Goal: Task Accomplishment & Management: Manage account settings

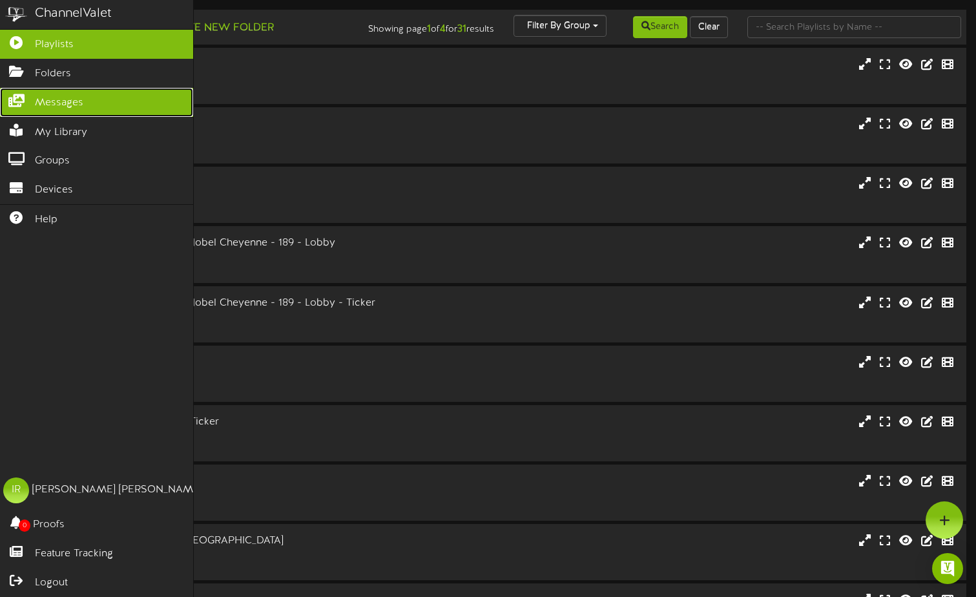
click at [20, 99] on icon at bounding box center [16, 99] width 32 height 10
click at [60, 97] on span "Messages" at bounding box center [59, 103] width 48 height 15
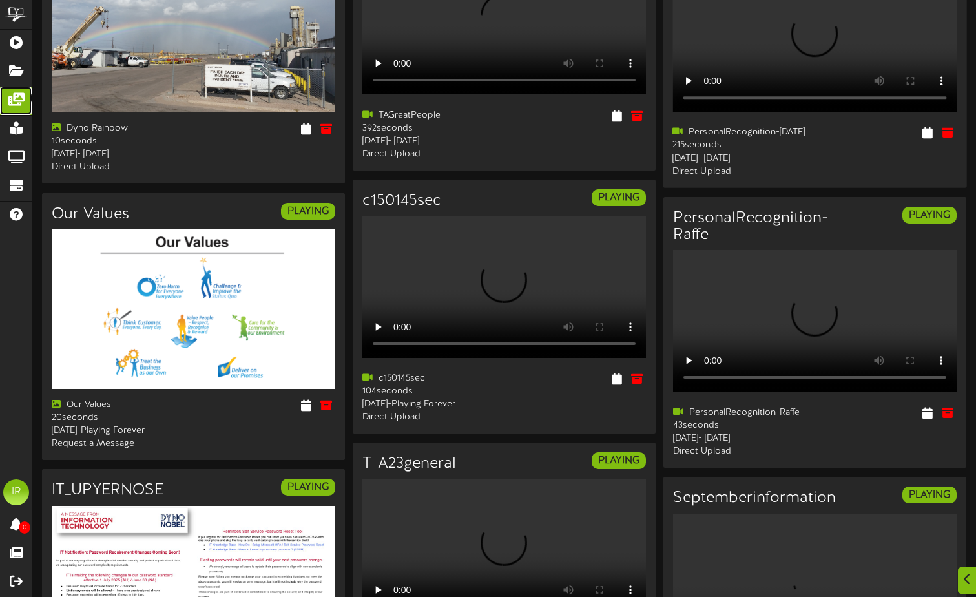
scroll to position [194, 0]
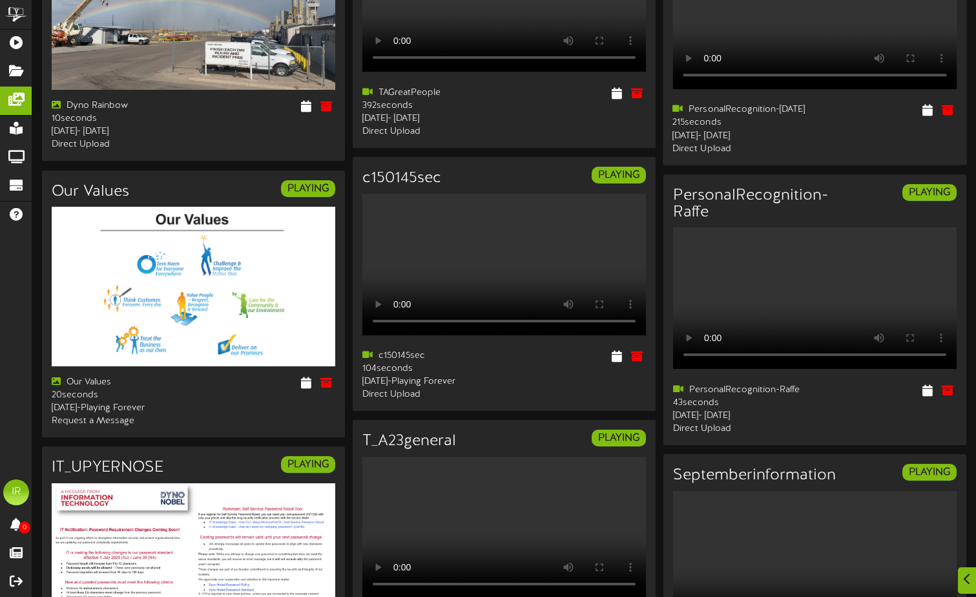
click at [838, 165] on div "PersonalRecognition-[DATE] PLAYING Your browser does not support HTML5 video." at bounding box center [815, 28] width 304 height 271
click at [928, 397] on icon at bounding box center [928, 390] width 12 height 14
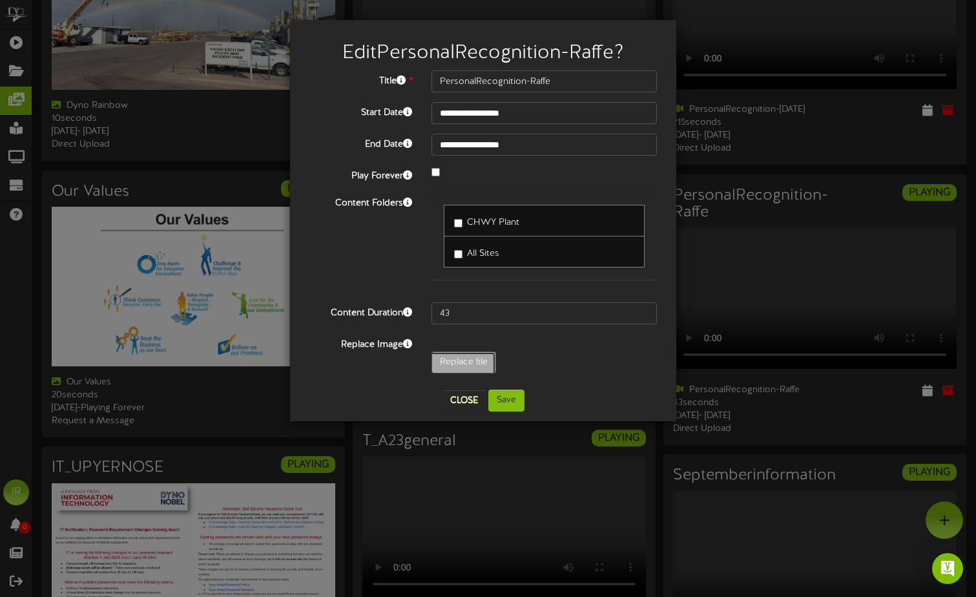
type input "**********"
type input "PersonalRecognition"
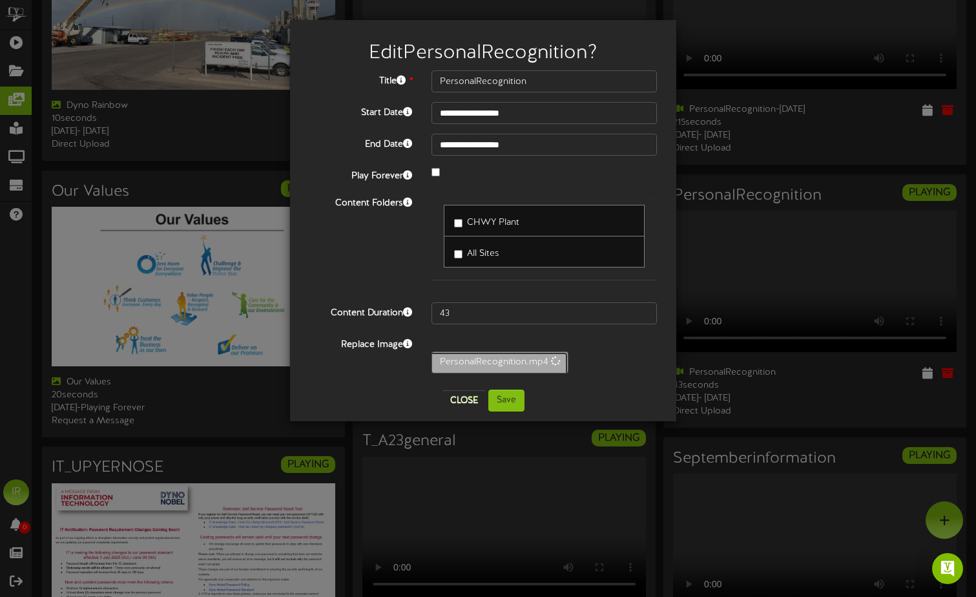
type input "348"
click at [511, 396] on button "Save" at bounding box center [506, 400] width 36 height 22
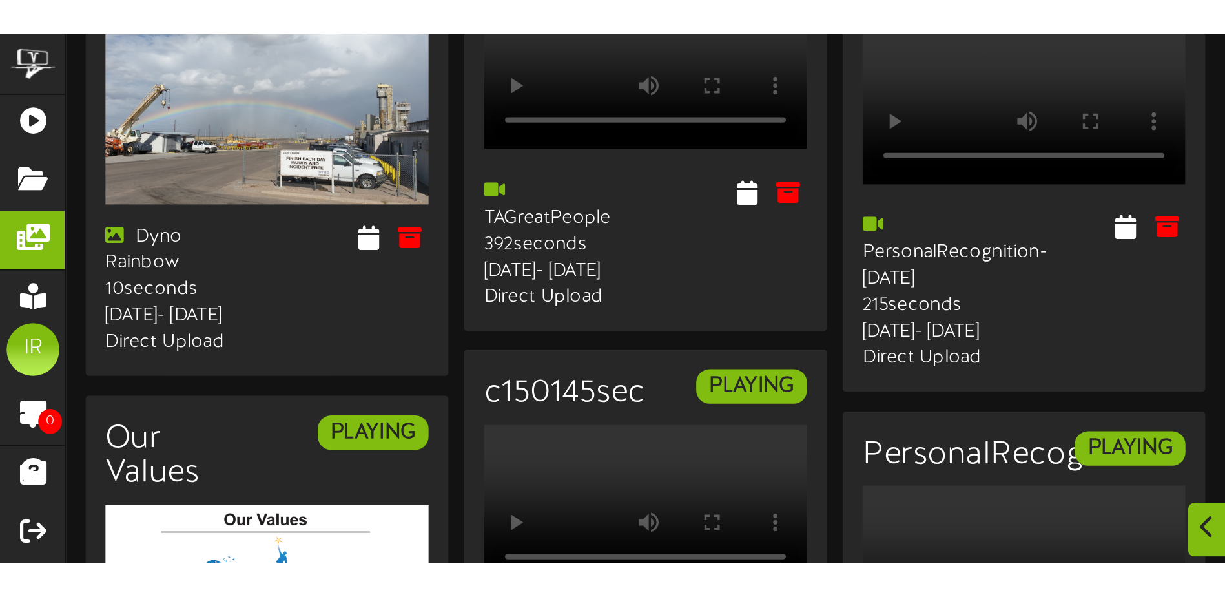
scroll to position [107, 0]
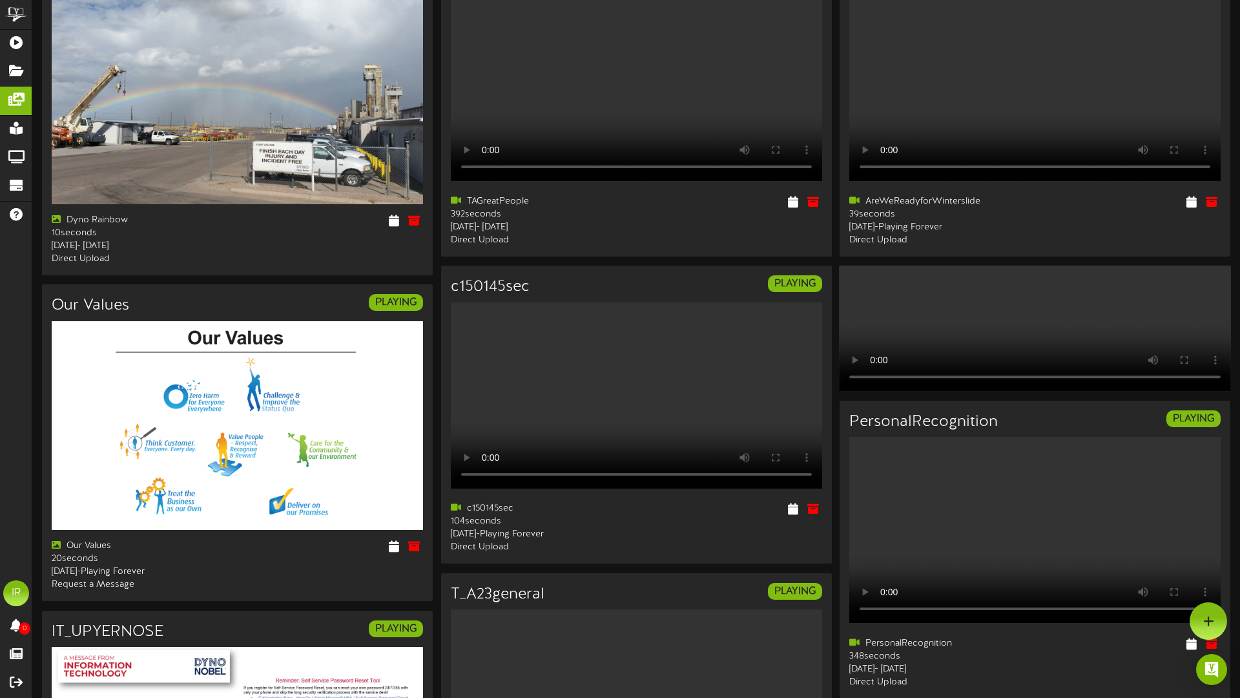
click at [839, 265] on video "Your browser does not support HTML5 video." at bounding box center [1035, 327] width 392 height 125
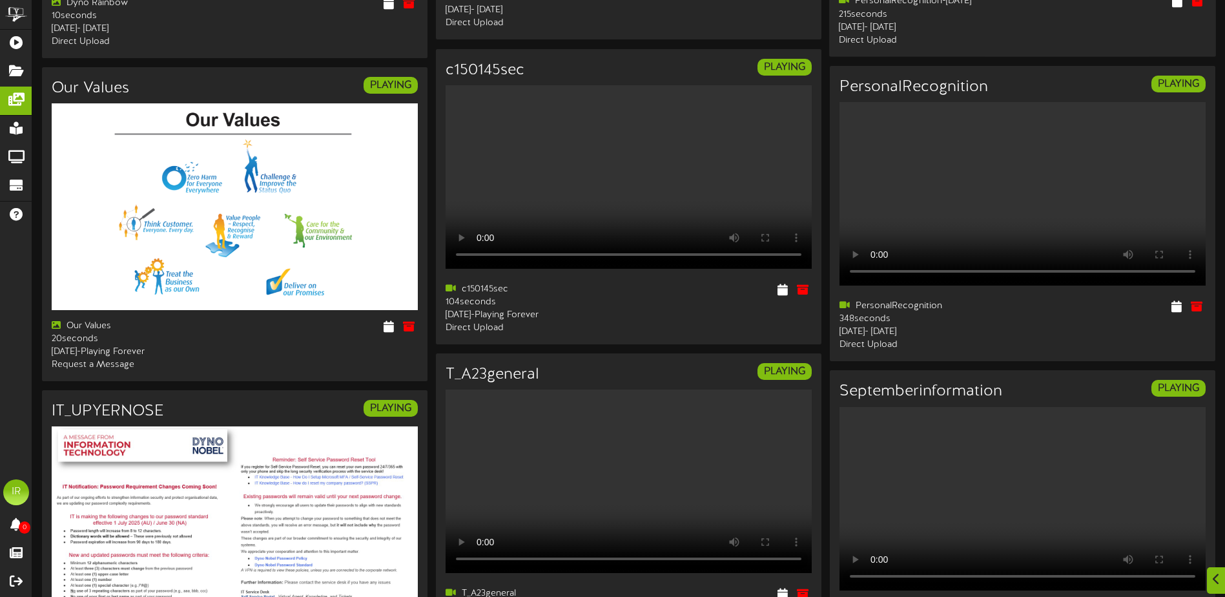
scroll to position [323, 0]
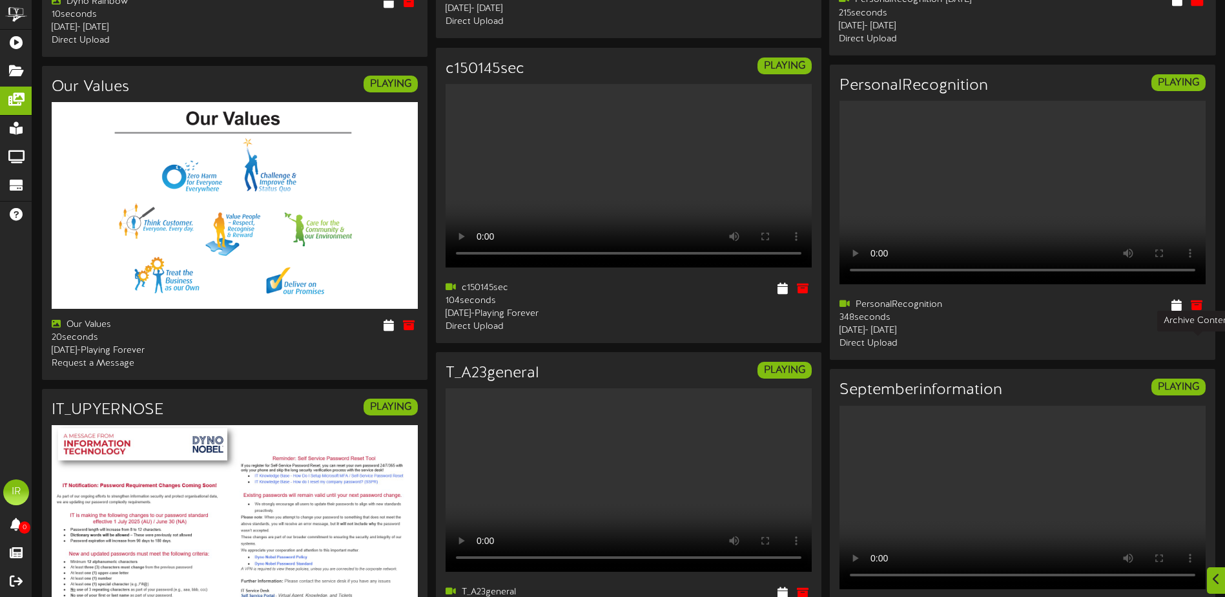
click at [985, 8] on icon at bounding box center [1197, 1] width 14 height 14
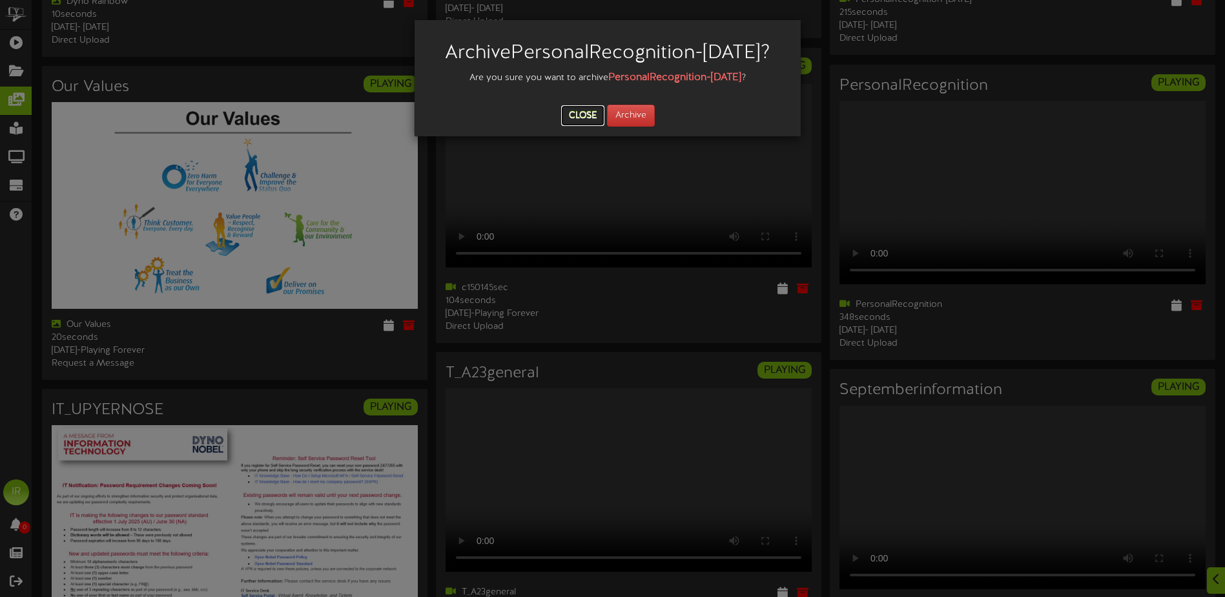
click at [586, 126] on button "Close" at bounding box center [582, 115] width 43 height 21
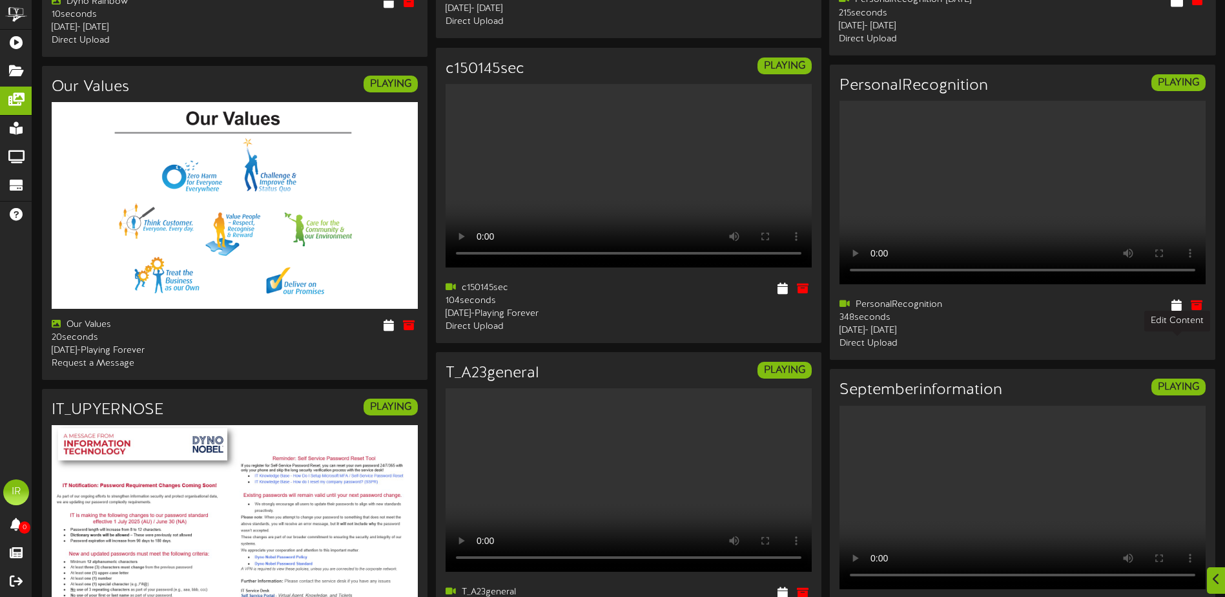
click at [985, 12] on button at bounding box center [1177, 2] width 20 height 20
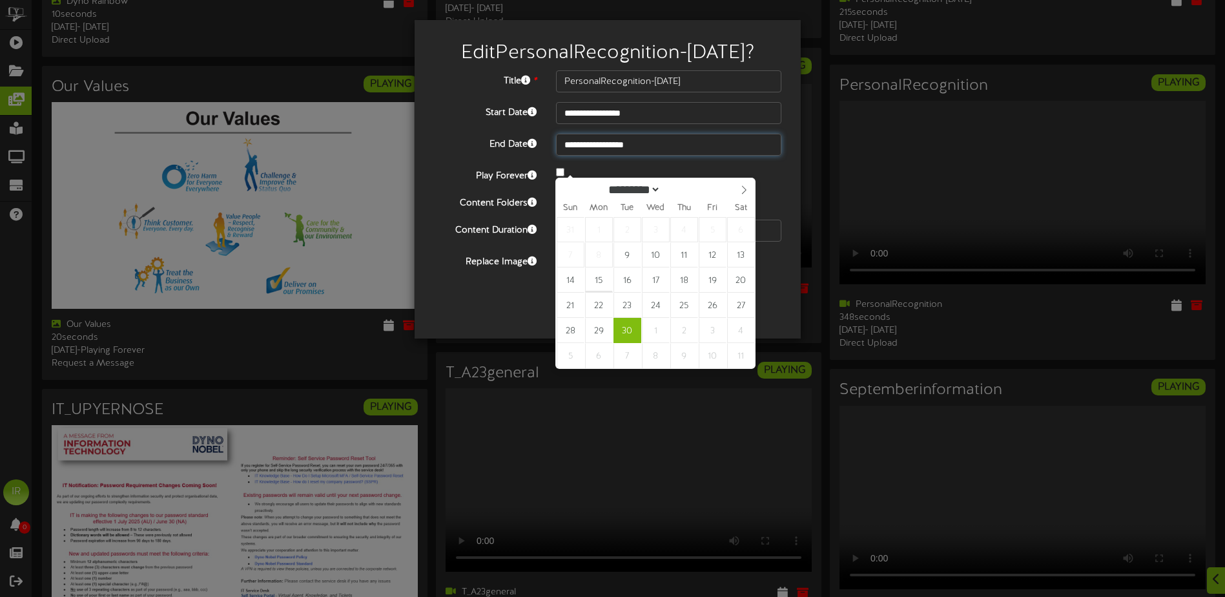
click at [669, 156] on input "**********" at bounding box center [668, 145] width 225 height 22
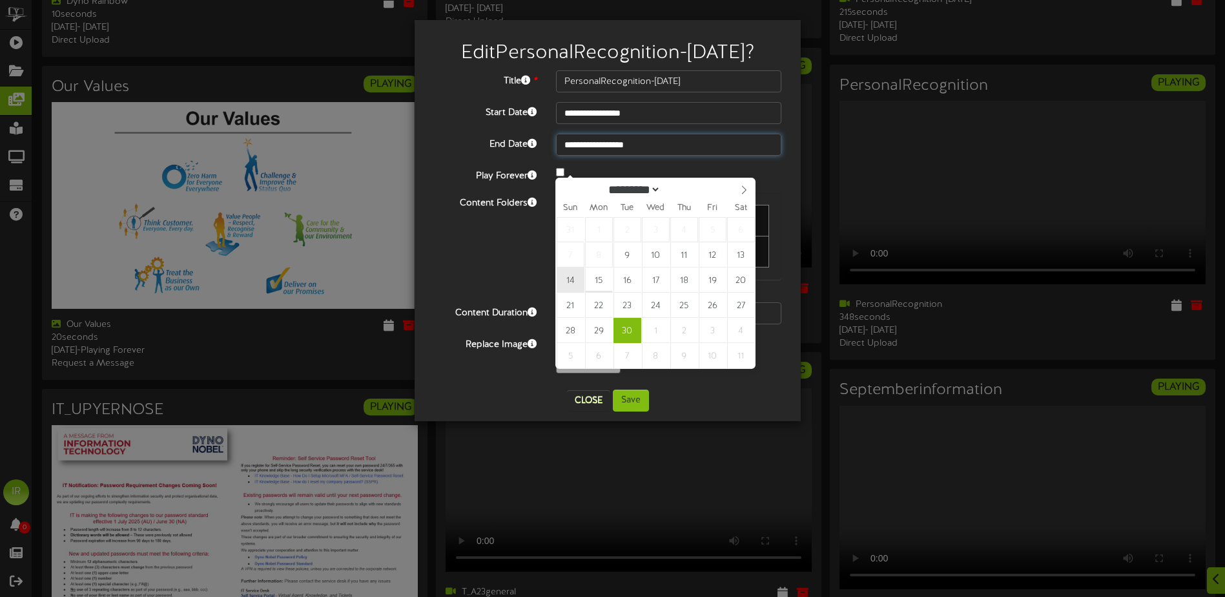
type input "**********"
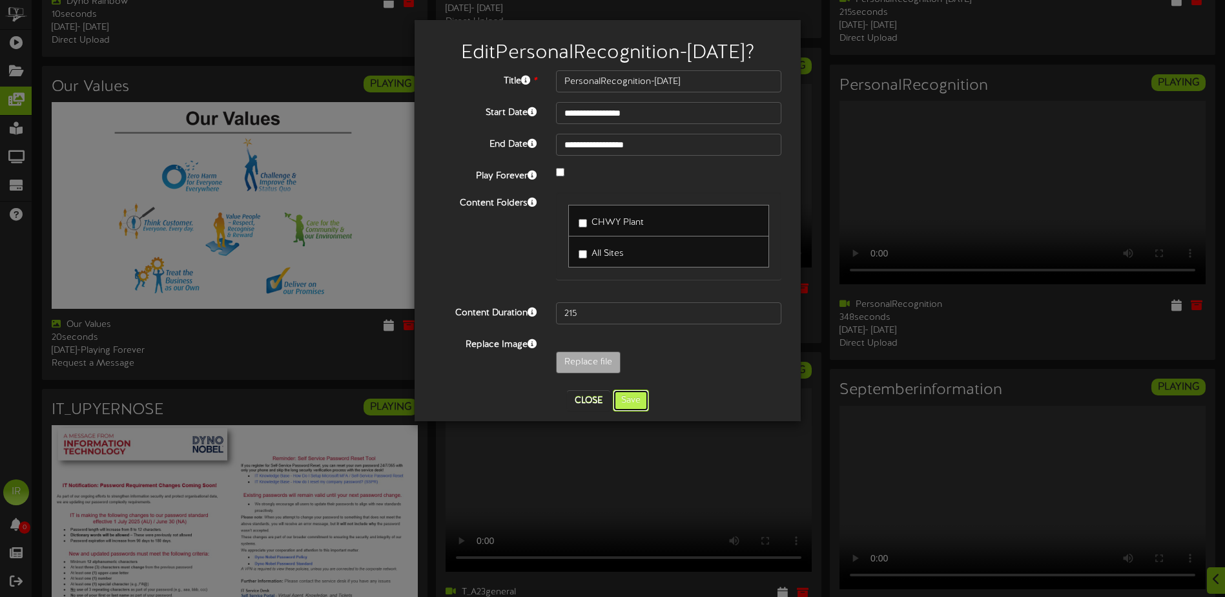
click at [636, 411] on button "Save" at bounding box center [631, 400] width 36 height 22
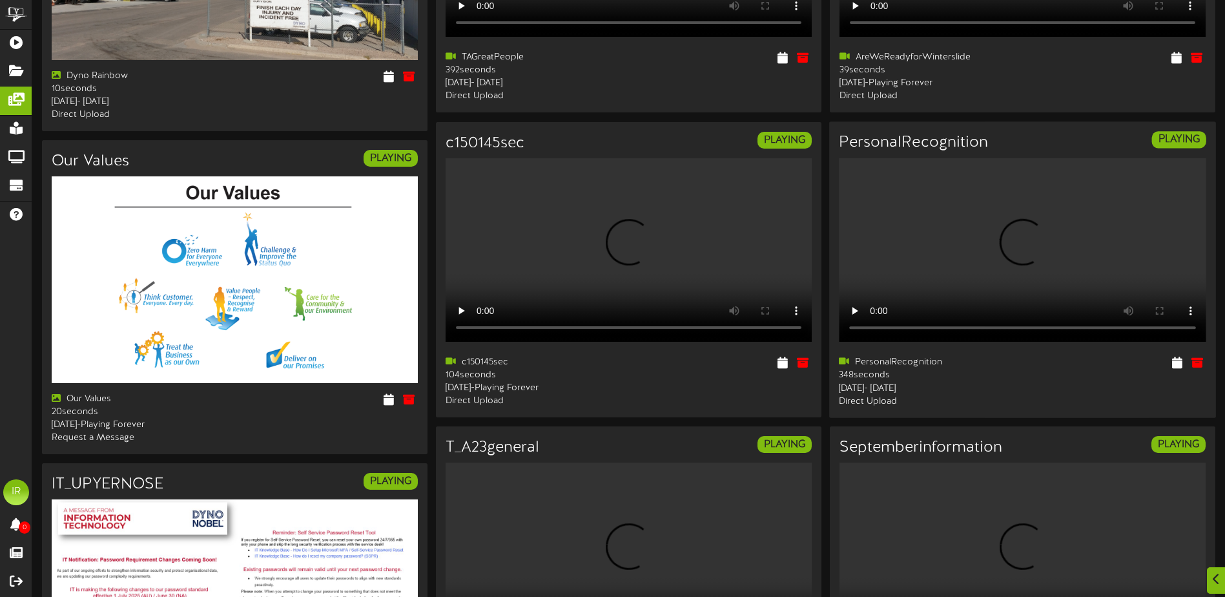
scroll to position [258, 0]
